Goal: Navigation & Orientation: Find specific page/section

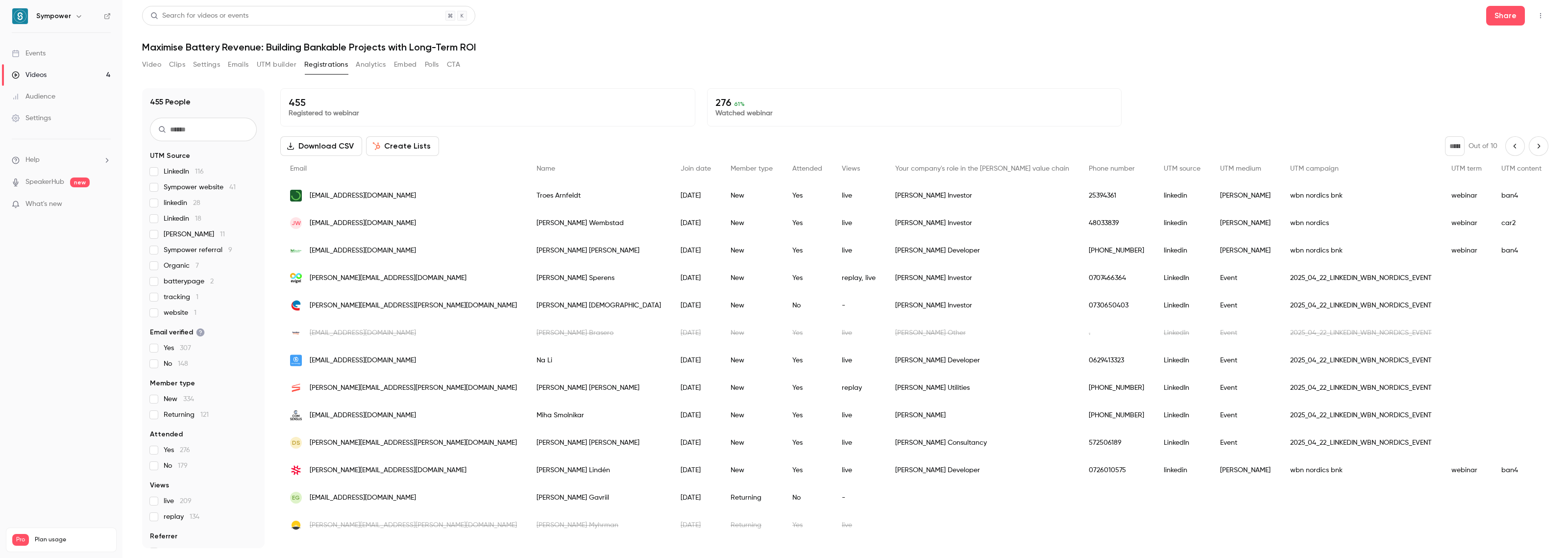
click at [33, 55] on div "Events" at bounding box center [28, 53] width 34 height 10
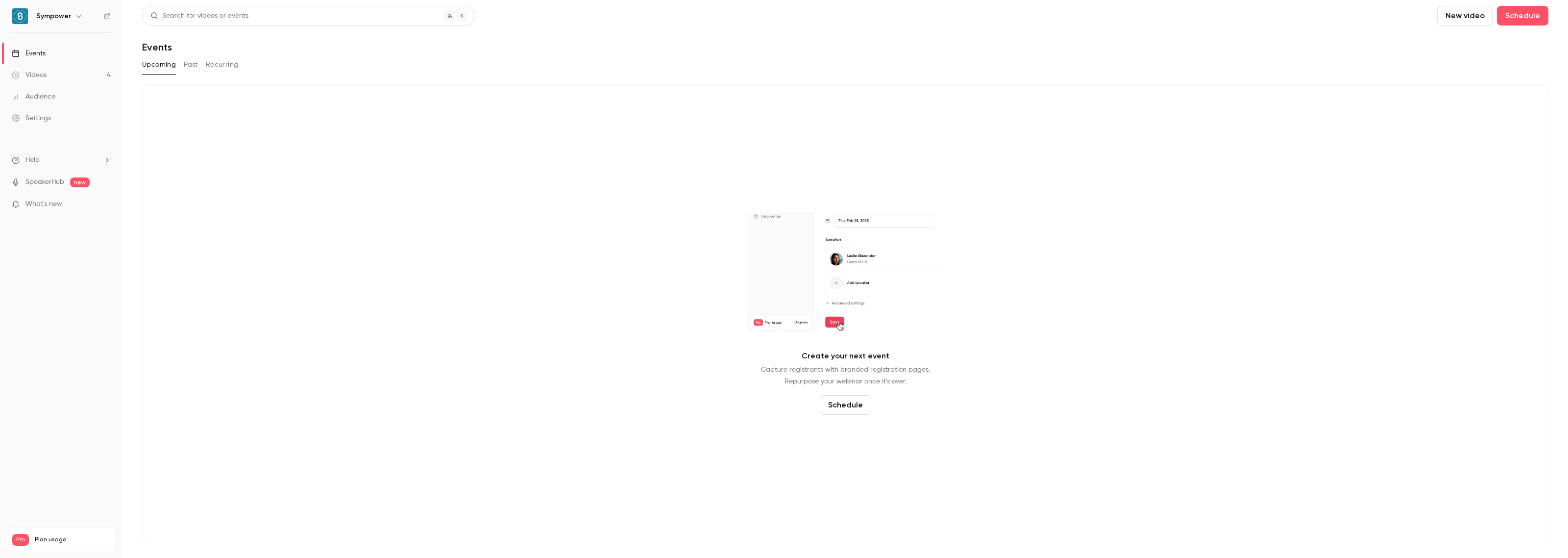
click at [38, 97] on div "Audience" at bounding box center [33, 97] width 43 height 10
click at [38, 72] on div "Videos" at bounding box center [29, 75] width 35 height 10
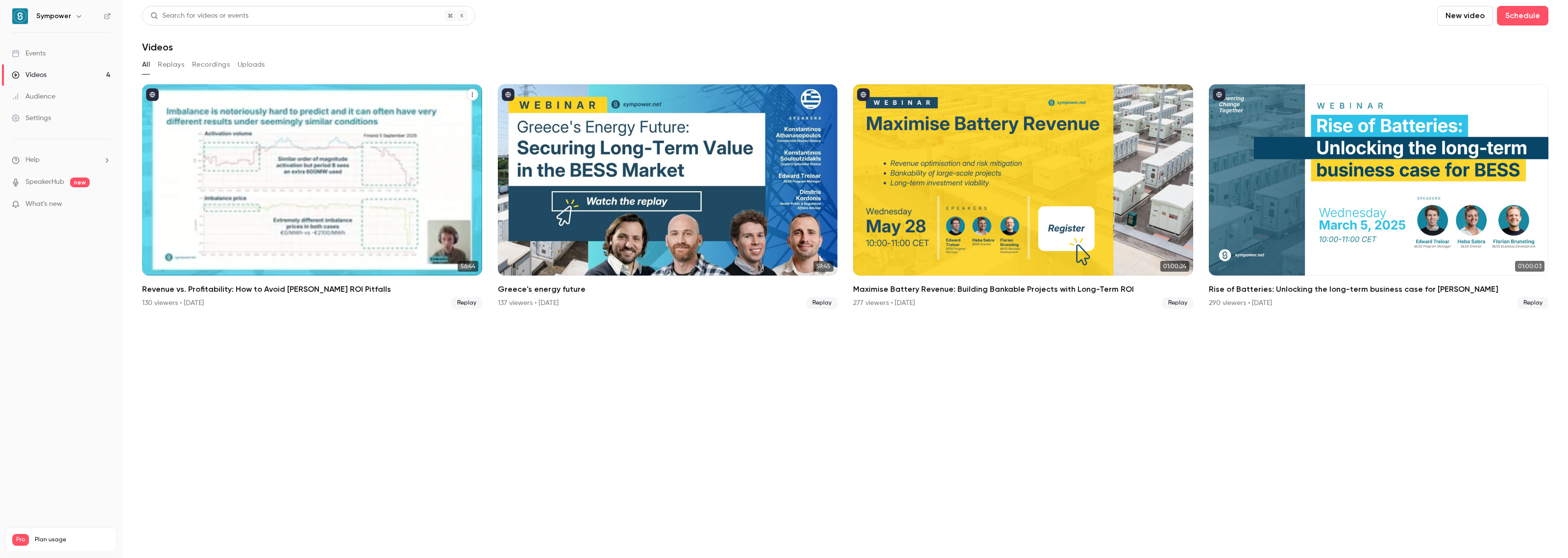
click at [351, 204] on div "Revenue vs. Profitability: How to Avoid BESS ROI Pitfalls" at bounding box center [311, 180] width 340 height 191
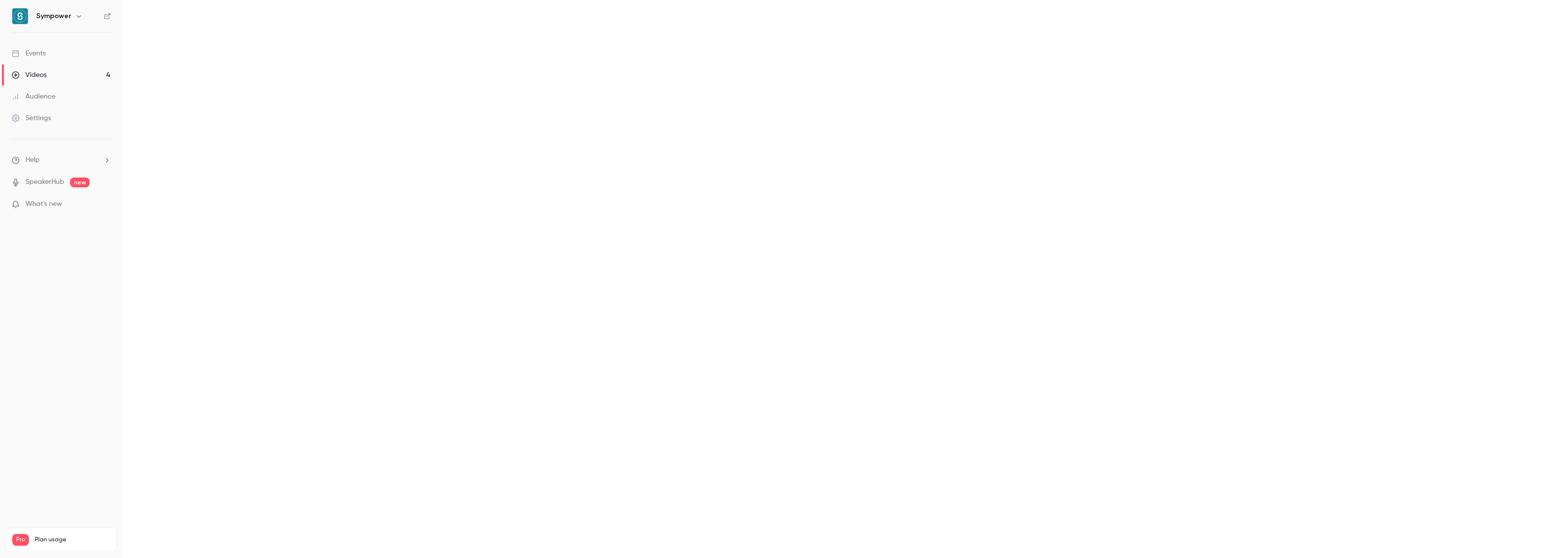
click at [37, 54] on div "Events" at bounding box center [28, 53] width 34 height 10
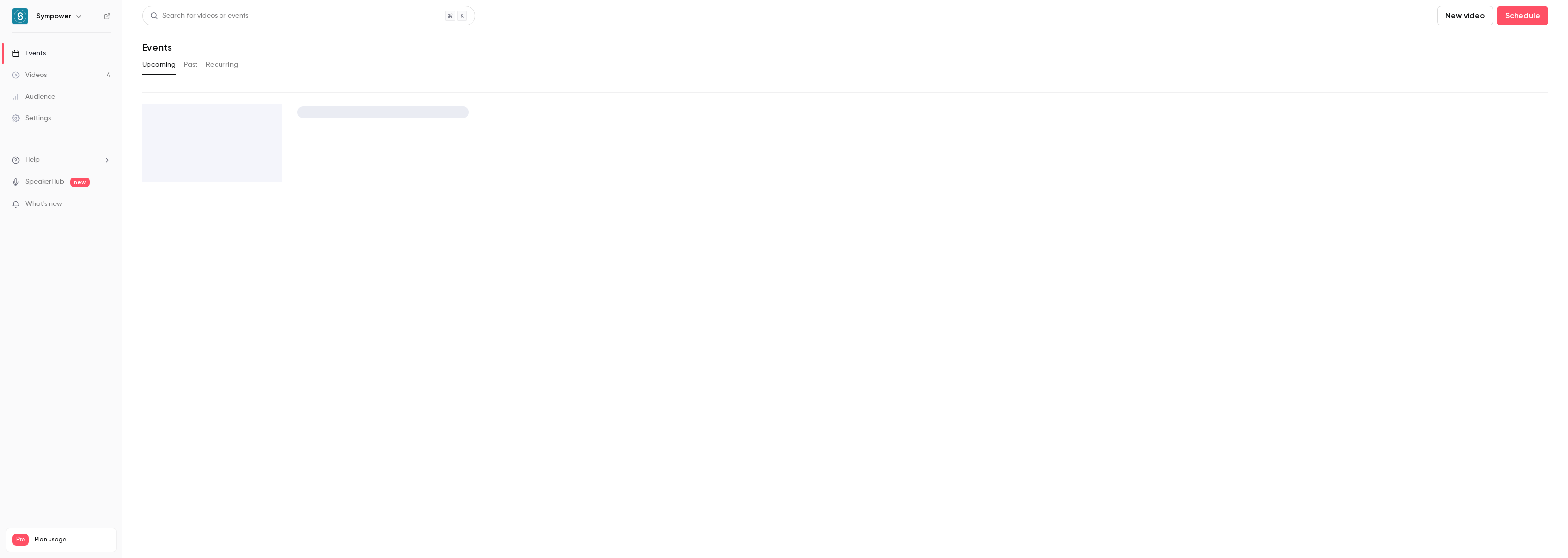
click at [194, 63] on button "Past" at bounding box center [190, 64] width 14 height 16
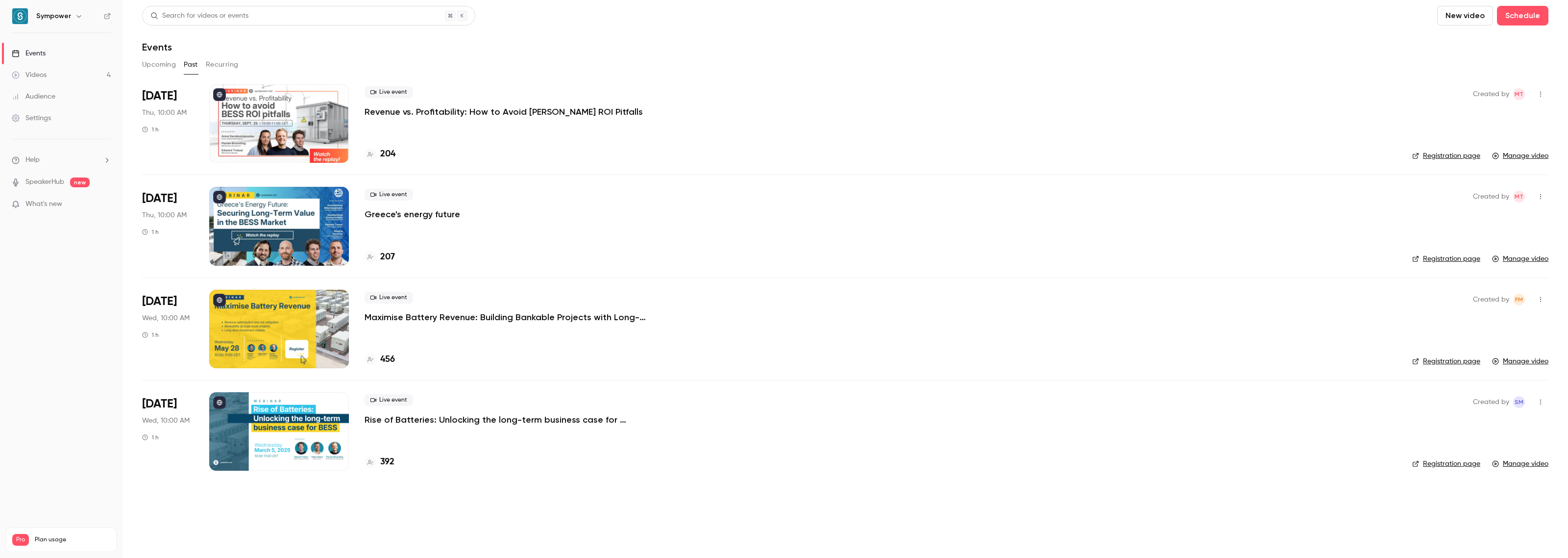
click at [1447, 157] on link "Registration page" at bounding box center [1447, 156] width 68 height 10
